Goal: Find specific page/section: Find specific page/section

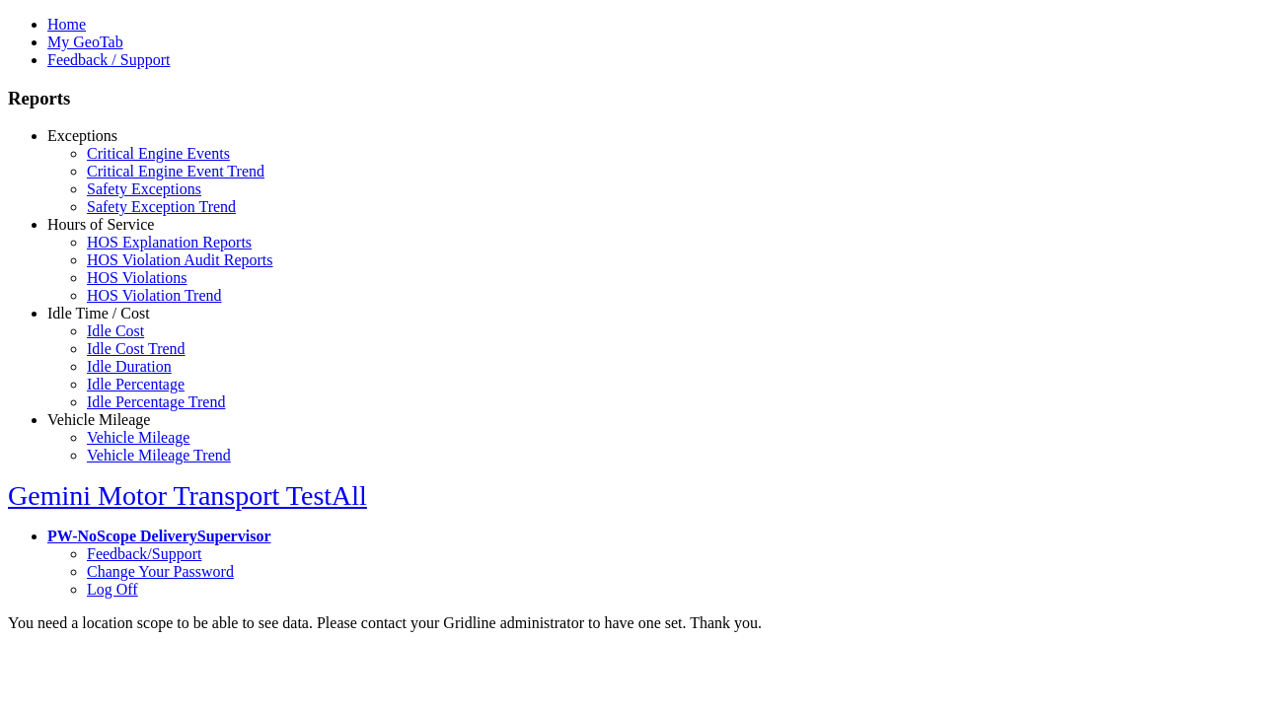
click at [113, 144] on link "Exceptions" at bounding box center [82, 135] width 70 height 17
click at [128, 162] on link "Critical Engine Events" at bounding box center [158, 153] width 143 height 17
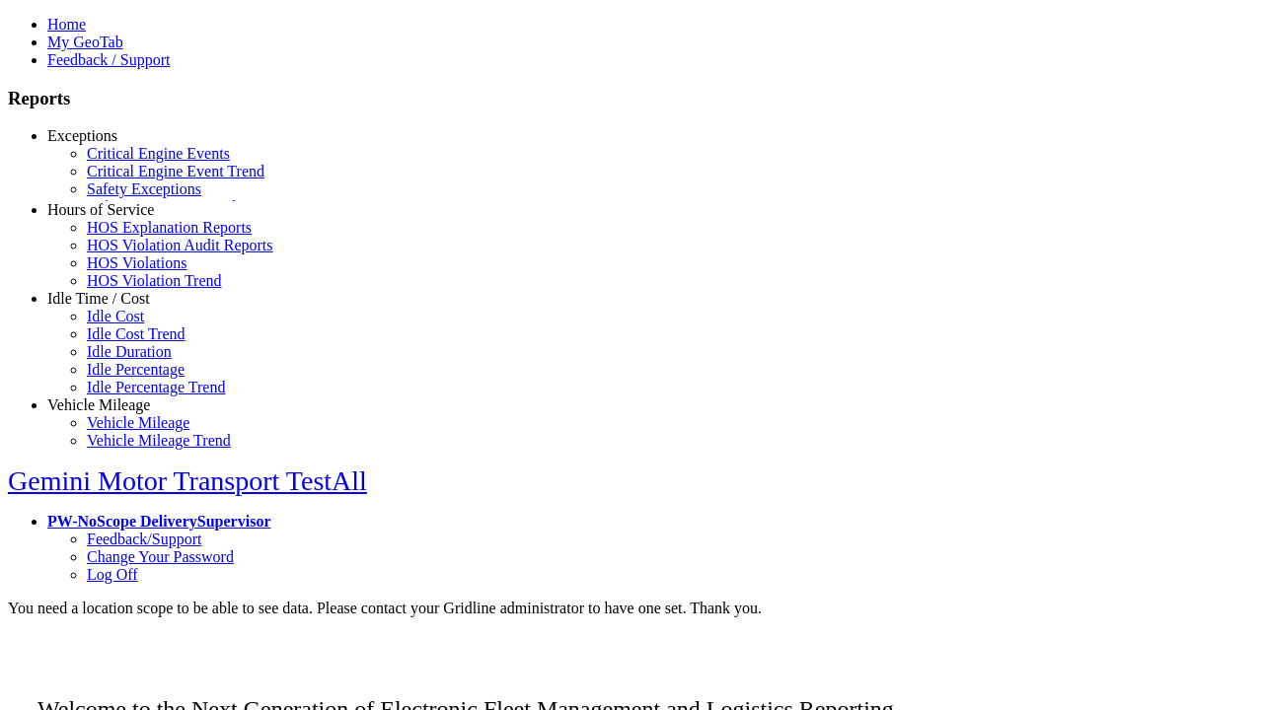
scroll to position [6, 0]
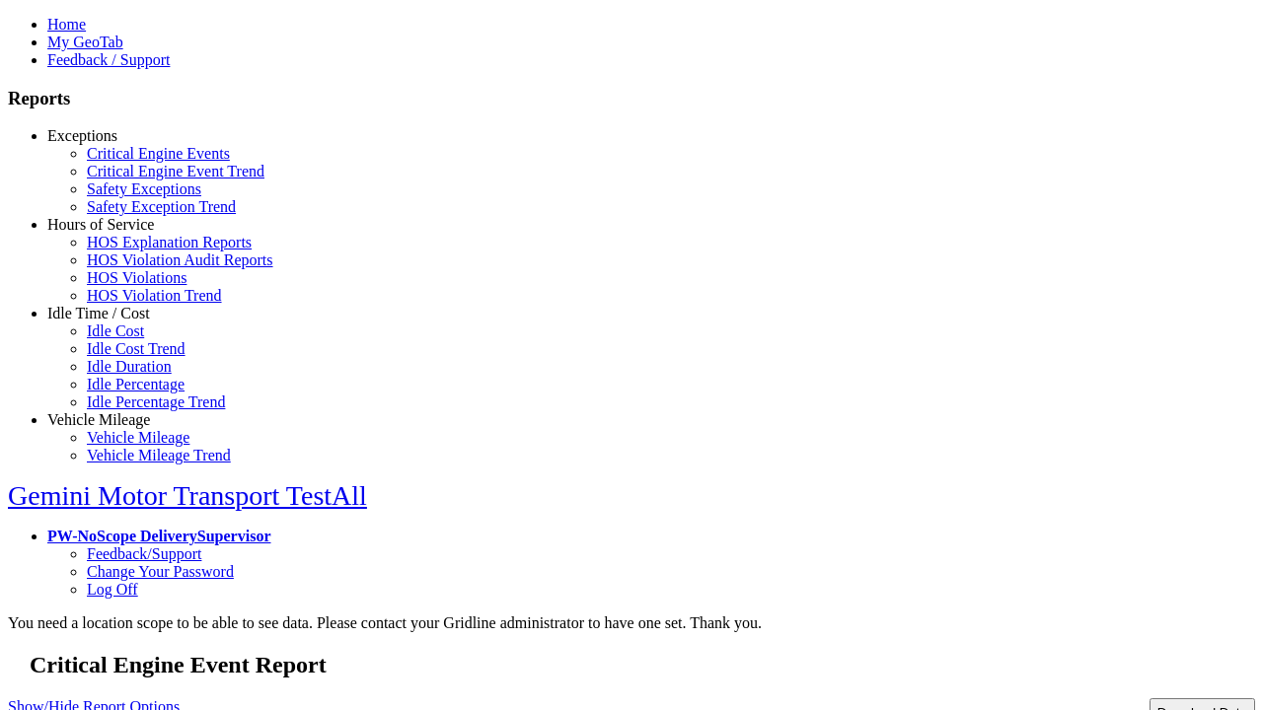
select select "**"
select select
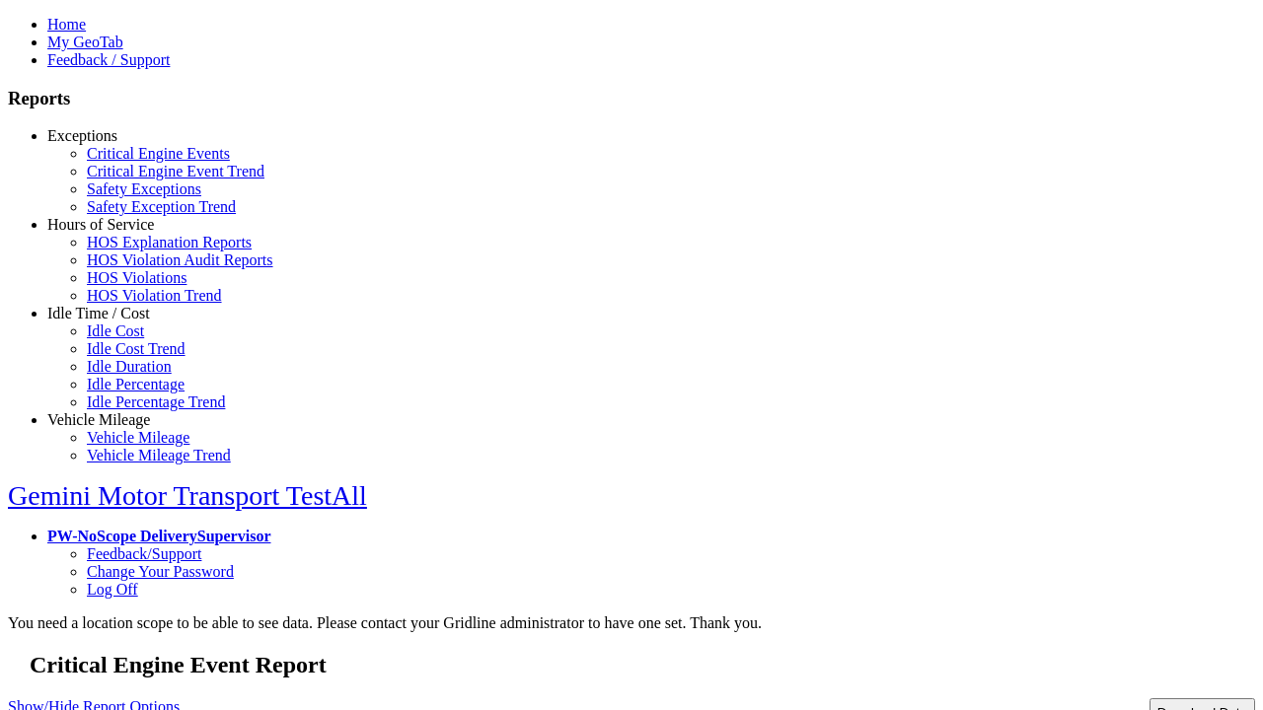
select select
